Goal: Navigation & Orientation: Find specific page/section

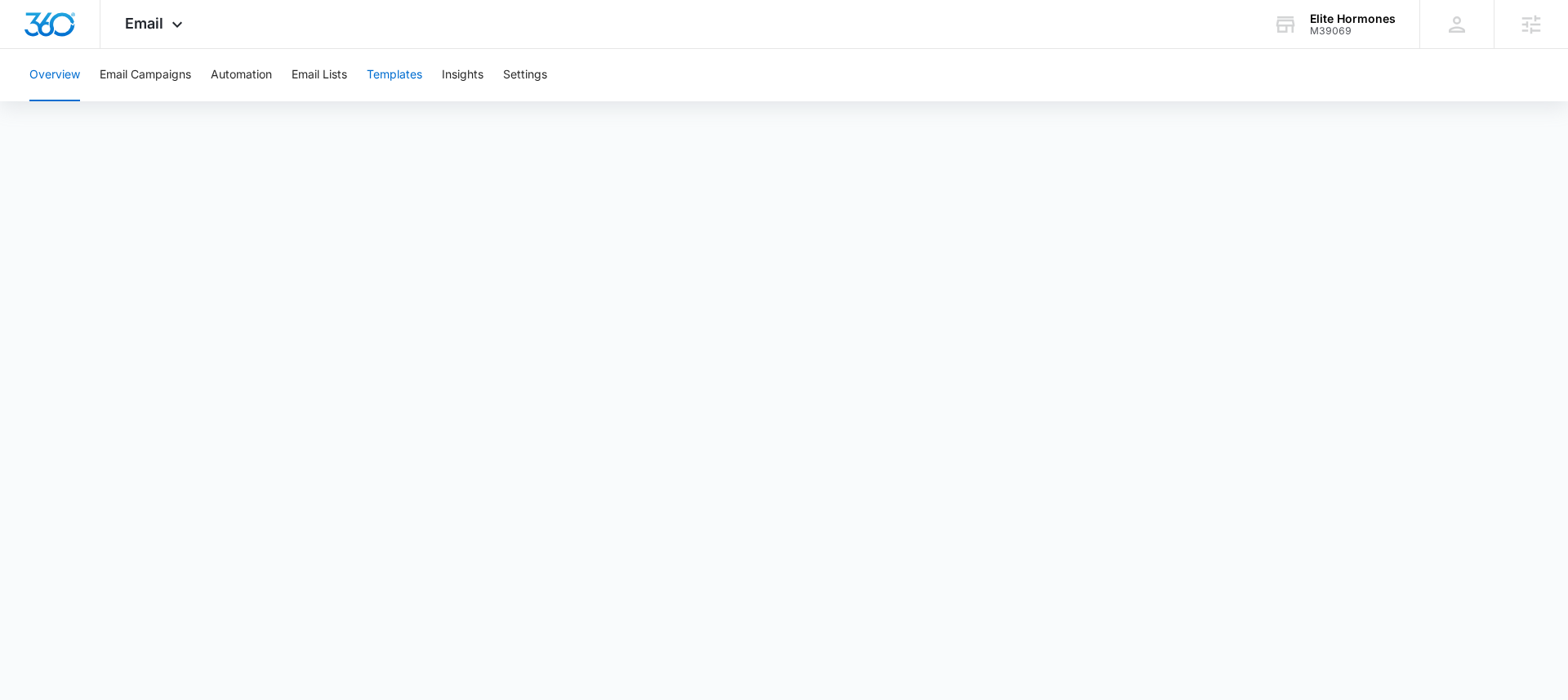
click at [404, 71] on button "Templates" at bounding box center [394, 75] width 56 height 52
click at [370, 78] on button "Templates" at bounding box center [394, 75] width 56 height 52
click at [312, 78] on button "Email Lists" at bounding box center [319, 75] width 56 height 52
click at [395, 77] on button "Templates" at bounding box center [394, 75] width 56 height 52
click at [330, 77] on button "Email Lists" at bounding box center [319, 75] width 56 height 52
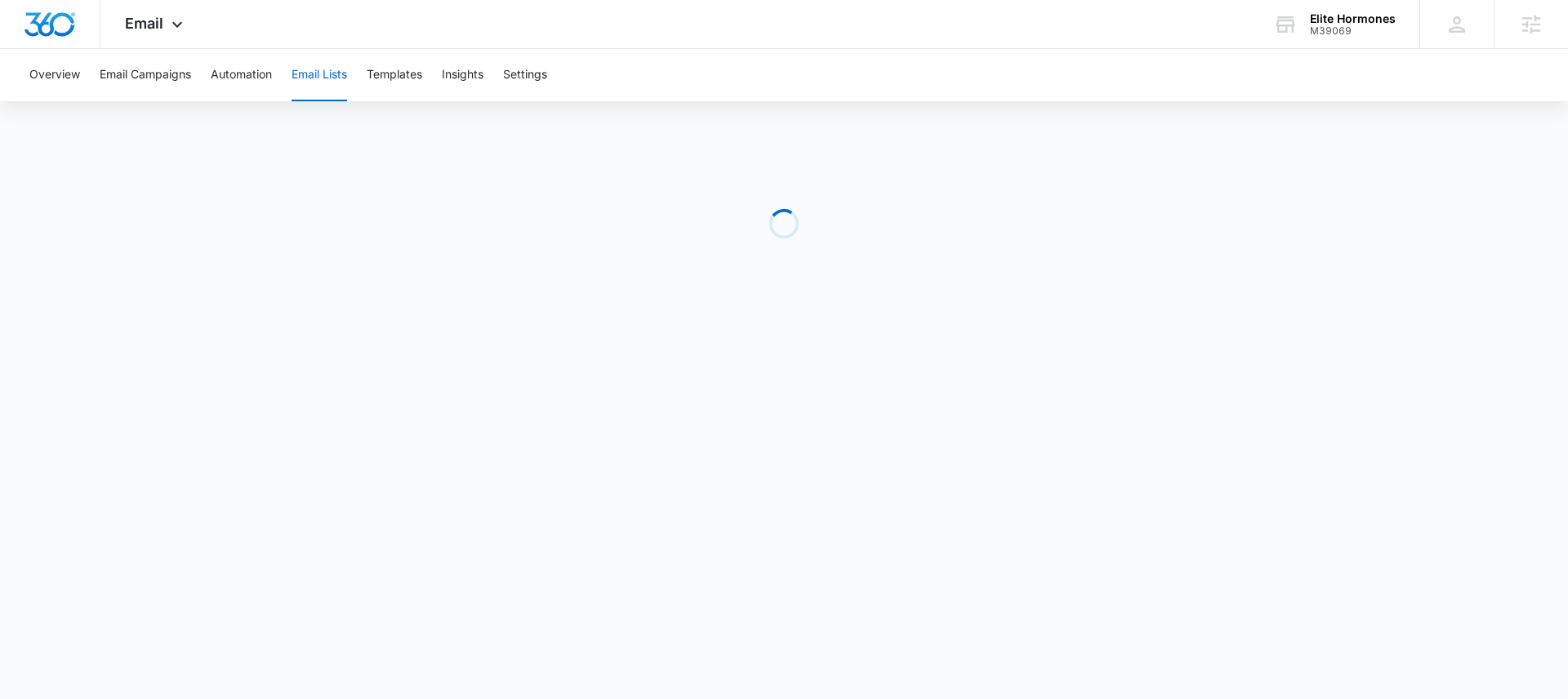
click at [365, 75] on div "Overview Email Campaigns Automation Email Lists Templates Insights Settings" at bounding box center [784, 75] width 1529 height 52
click at [380, 74] on button "Templates" at bounding box center [394, 75] width 56 height 52
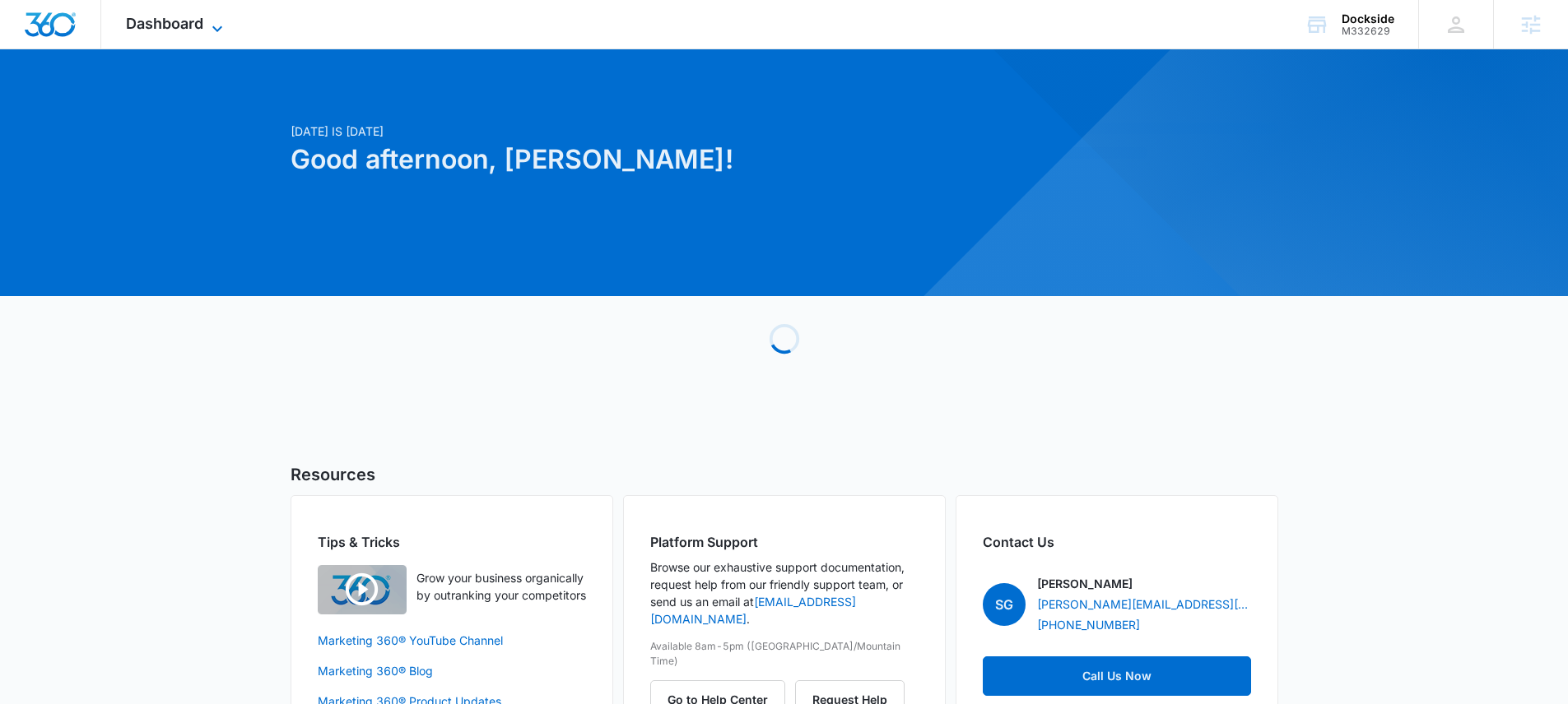
click at [182, 18] on span "Dashboard" at bounding box center [164, 23] width 78 height 17
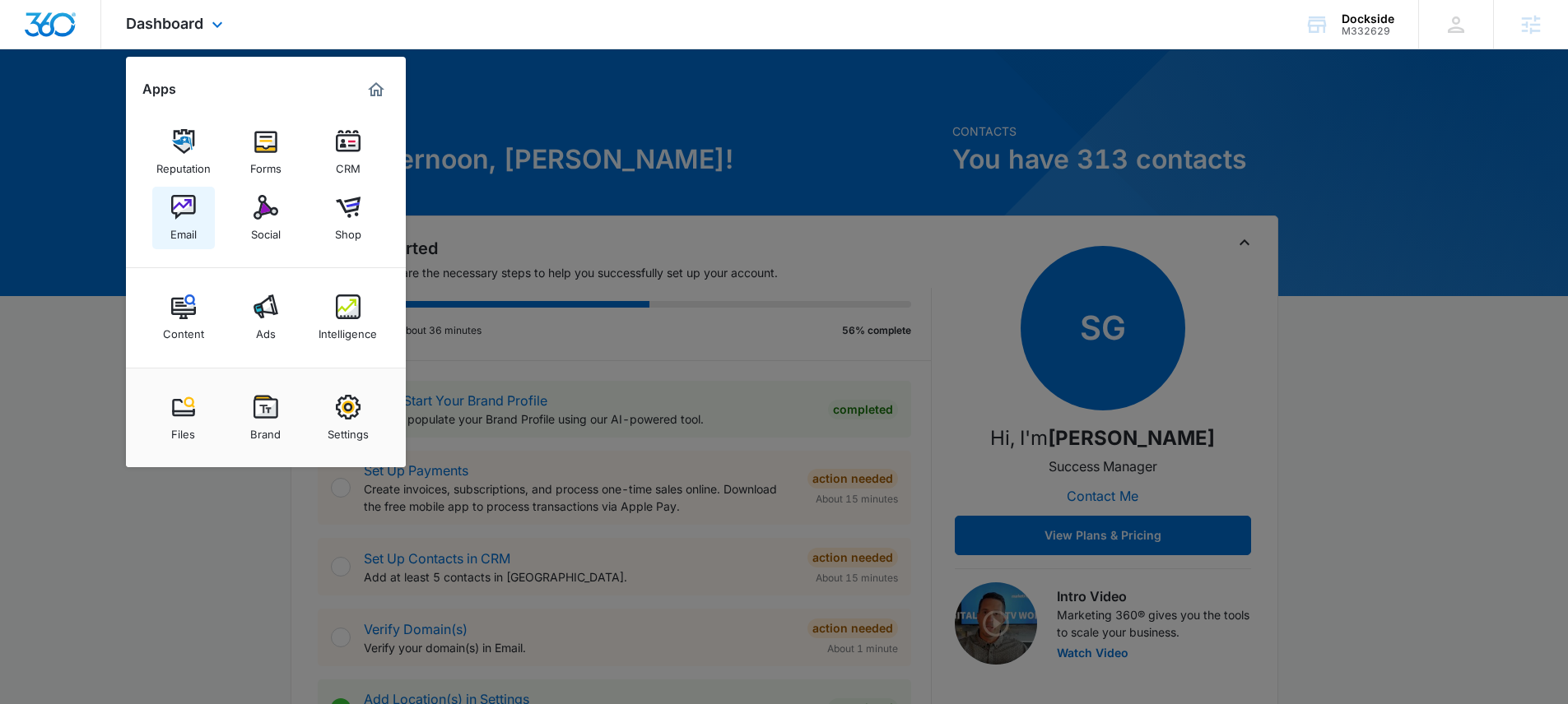
click at [174, 212] on img at bounding box center [184, 207] width 25 height 25
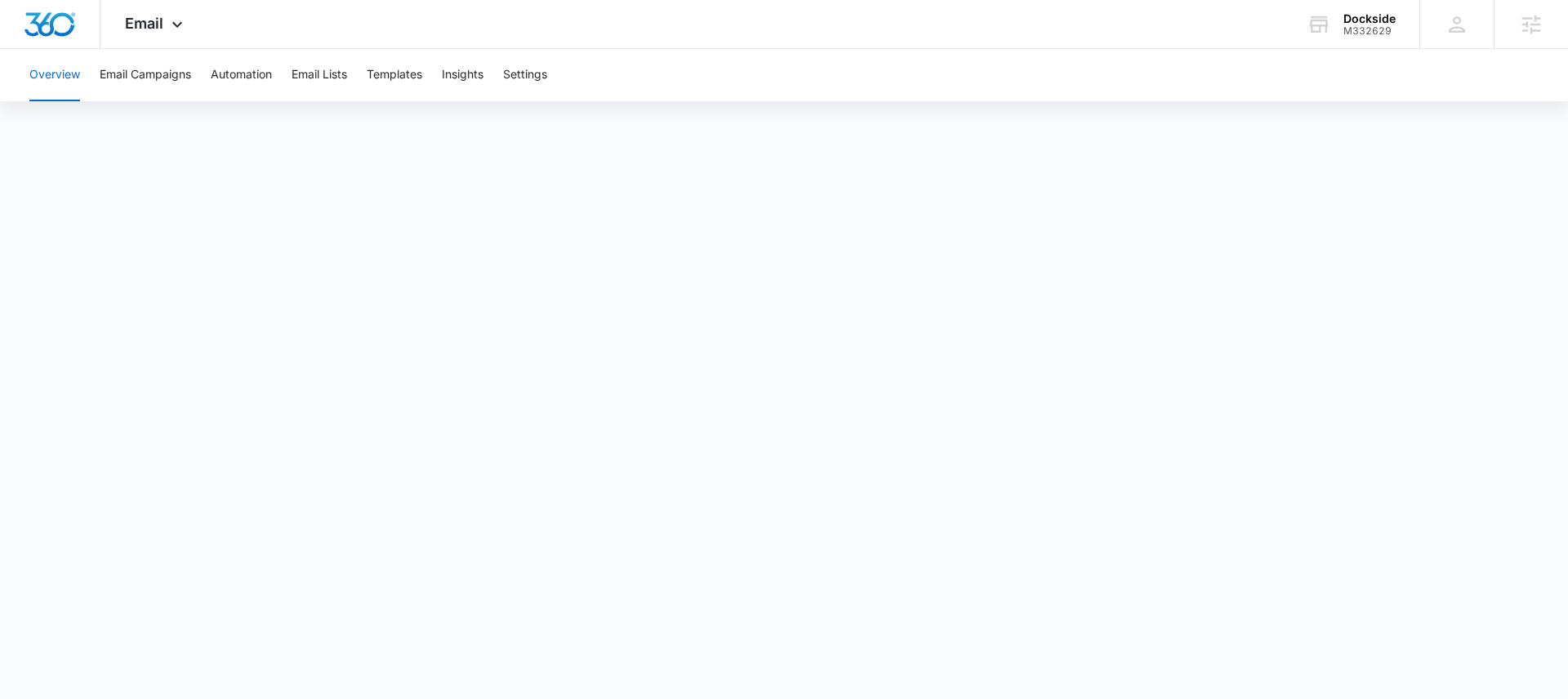
click at [351, 76] on div "Overview Email Campaigns Automation Email Lists Templates Insights Settings" at bounding box center [784, 75] width 1529 height 52
click at [372, 69] on button "Templates" at bounding box center [394, 75] width 56 height 52
click at [345, 74] on button "Email Lists" at bounding box center [319, 75] width 56 height 52
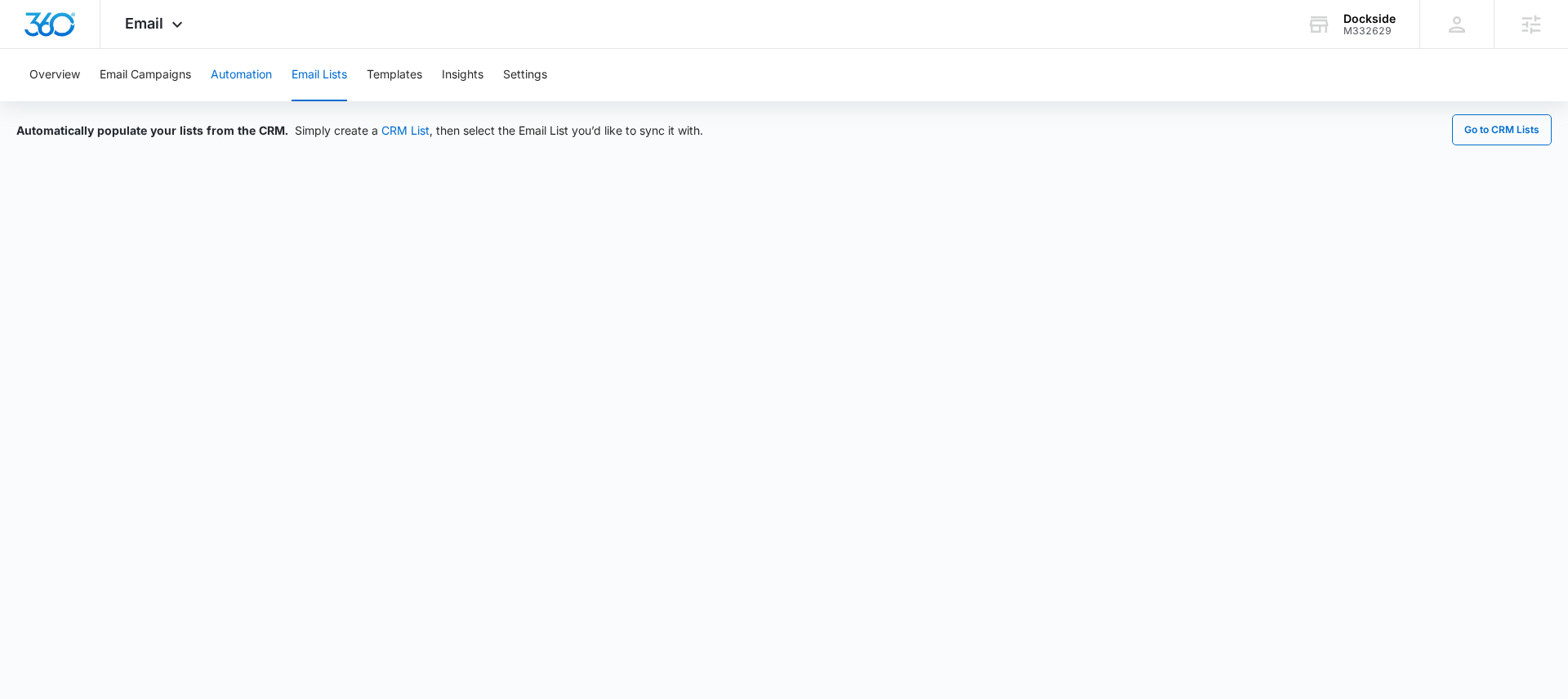
click at [257, 82] on button "Automation" at bounding box center [241, 75] width 61 height 52
